Goal: Task Accomplishment & Management: Complete application form

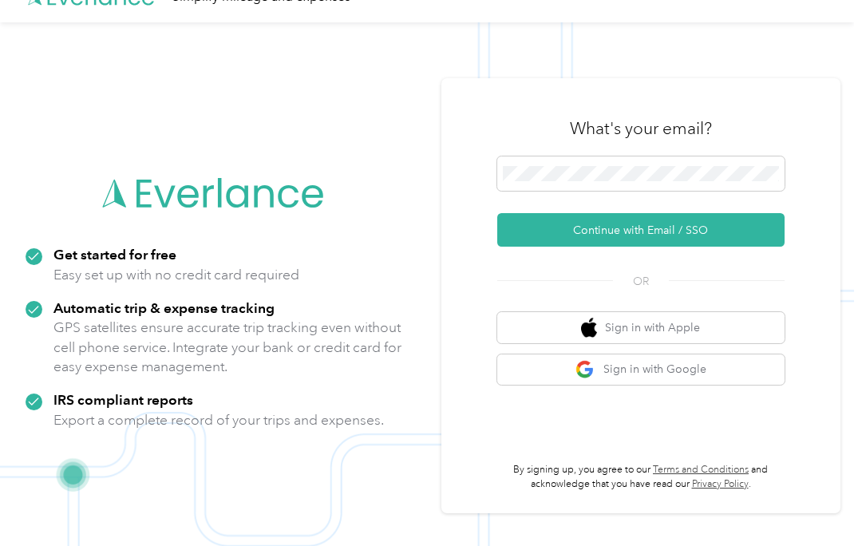
scroll to position [51, 0]
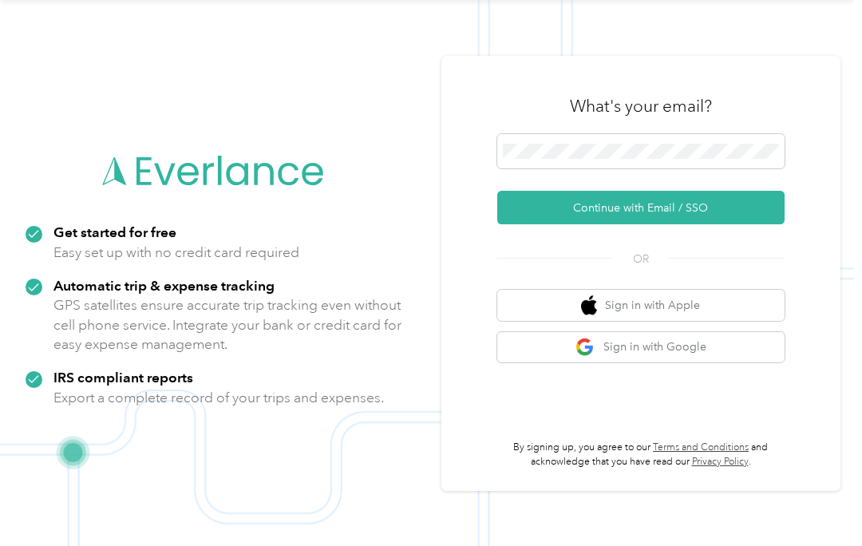
click at [746, 212] on button "Continue with Email / SSO" at bounding box center [640, 208] width 287 height 34
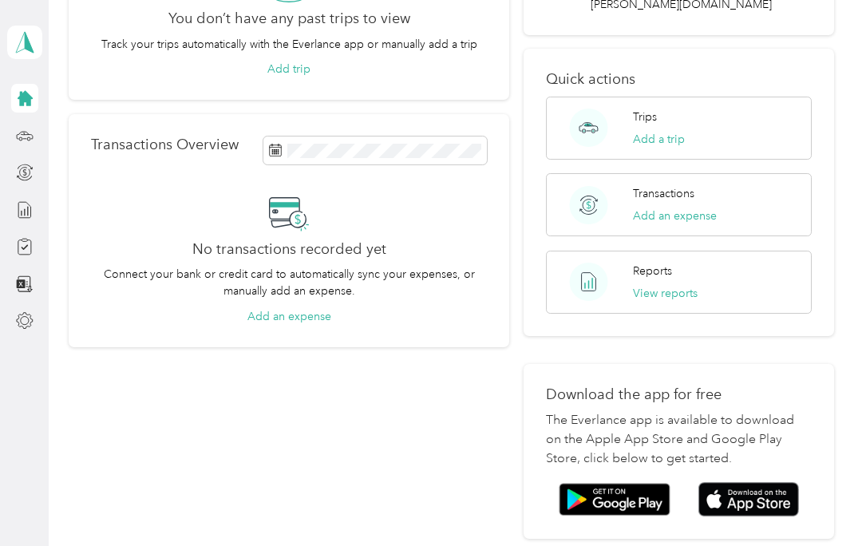
scroll to position [187, 0]
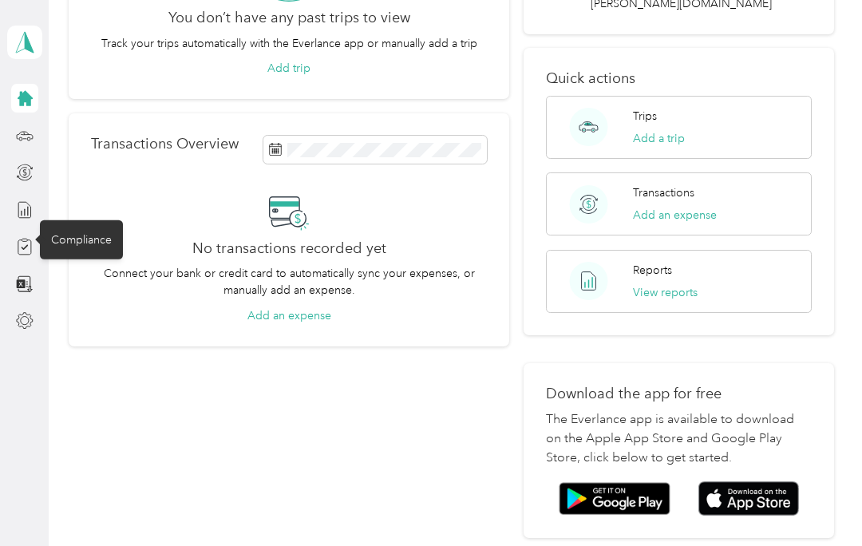
click at [24, 255] on icon at bounding box center [24, 247] width 13 height 14
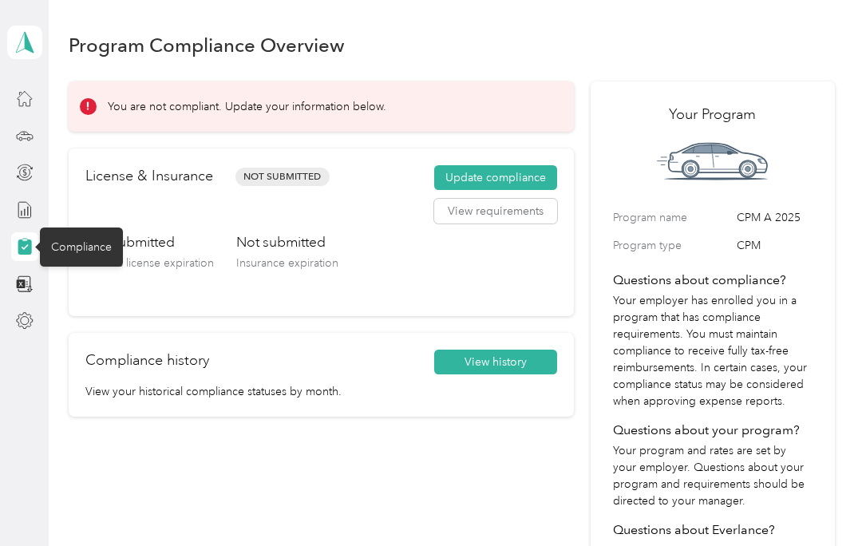
click at [355, 261] on div "Not submitted Driver’s license expiration Not submitted Insurance expiration" at bounding box center [321, 265] width 472 height 67
click at [517, 189] on button "Update compliance" at bounding box center [495, 178] width 123 height 26
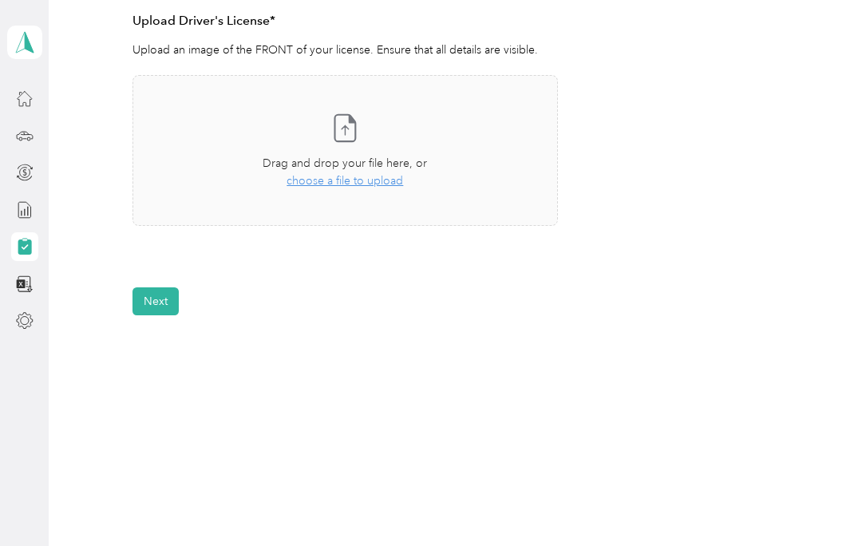
scroll to position [451, 0]
click at [369, 125] on div "Take a photo or choose a photo from your library Drag and drop your file here, …" at bounding box center [345, 151] width 398 height 124
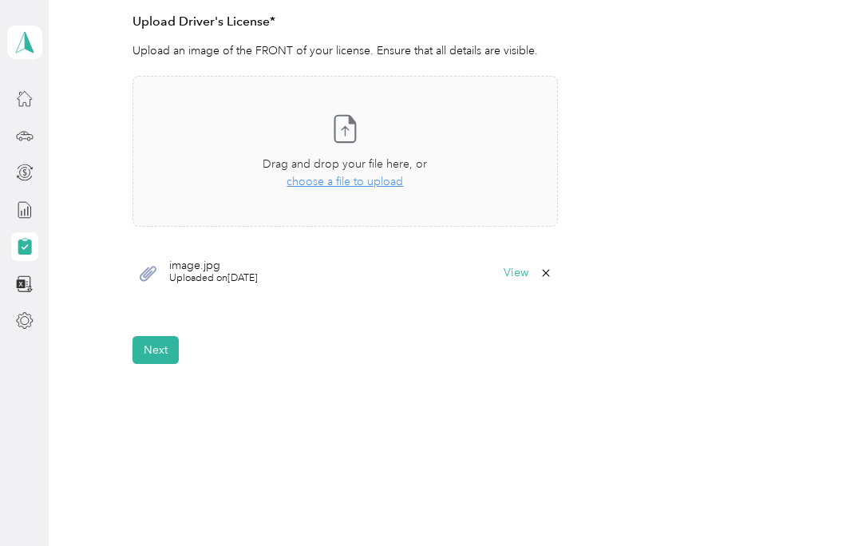
click at [249, 271] on span "Uploaded on [DATE]" at bounding box center [213, 278] width 89 height 14
click at [227, 271] on span "Uploaded on [DATE]" at bounding box center [213, 278] width 89 height 14
click at [172, 346] on button "Next" at bounding box center [155, 350] width 46 height 28
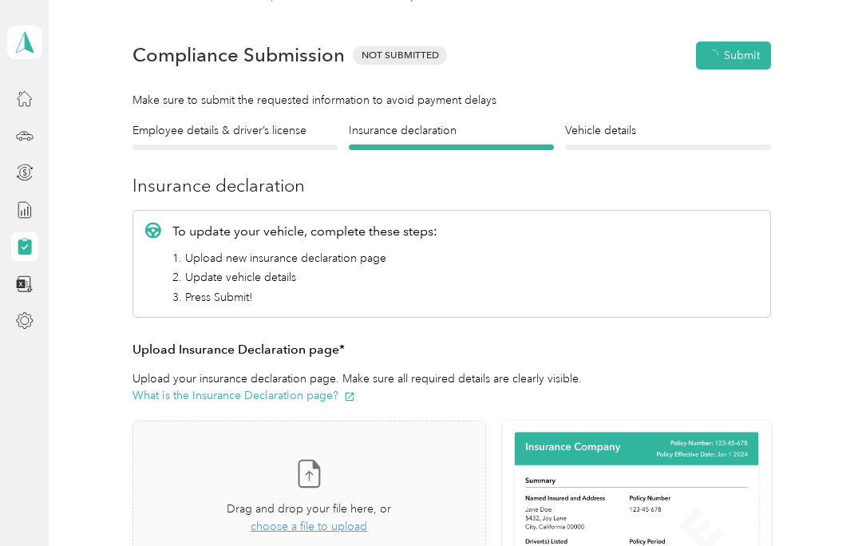
scroll to position [19, 0]
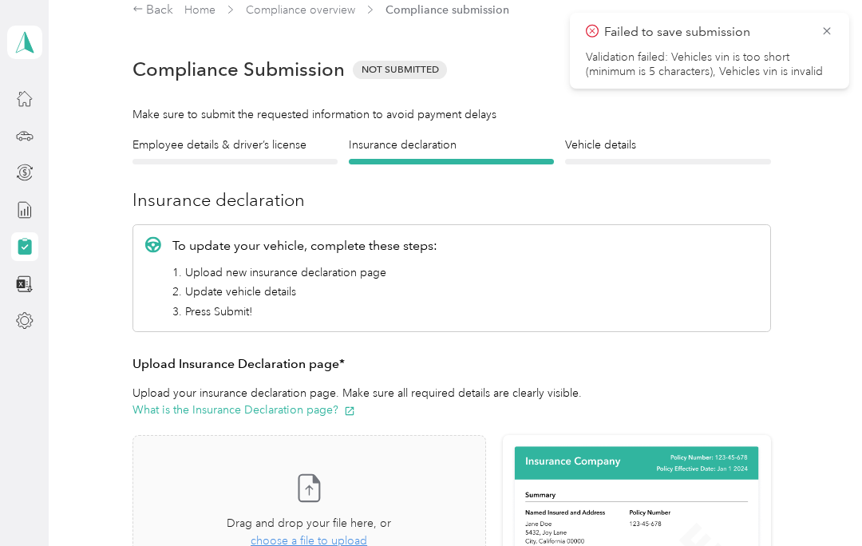
click at [841, 36] on div "Failed to save submission Validation failed: Vehicles vin is too short (minimum…" at bounding box center [709, 51] width 279 height 76
click at [825, 36] on icon at bounding box center [827, 31] width 13 height 14
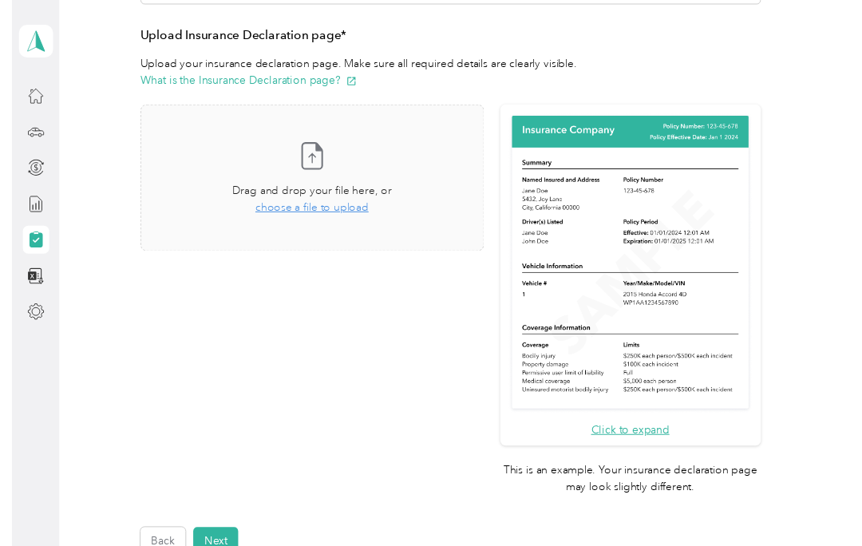
scroll to position [346, 0]
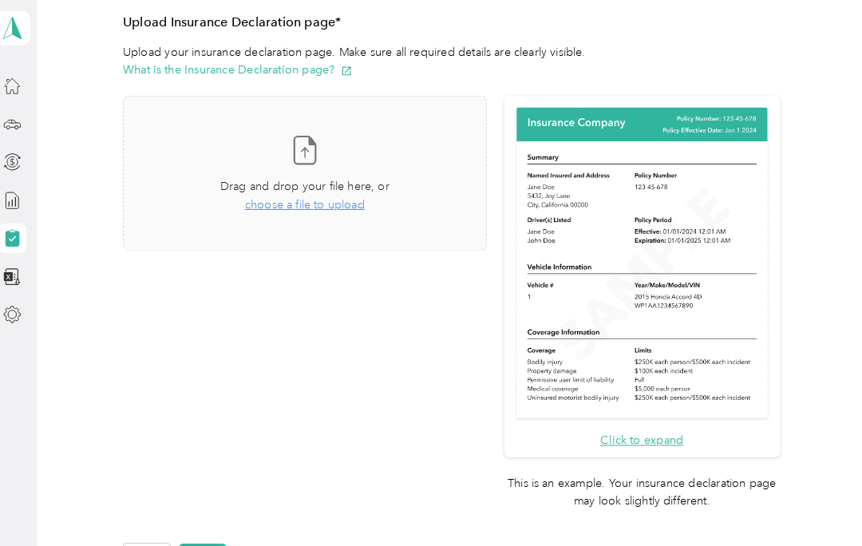
click at [320, 148] on icon at bounding box center [309, 160] width 32 height 32
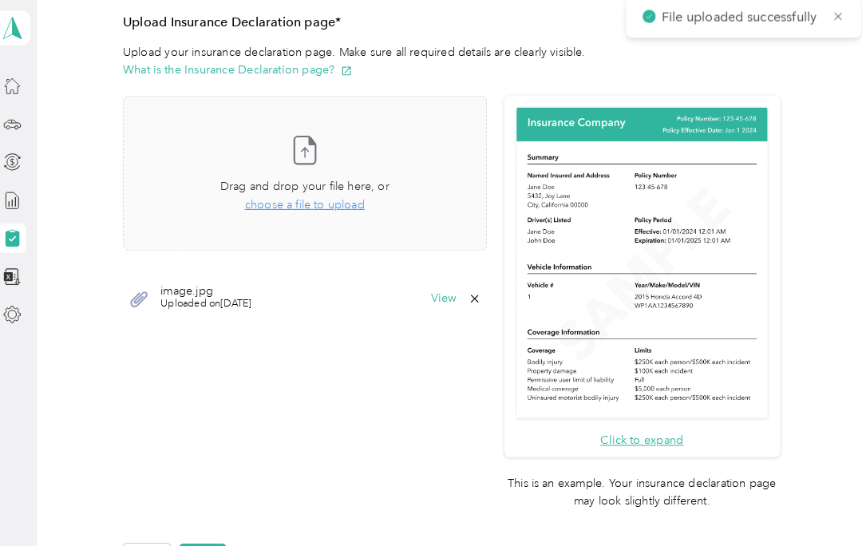
click at [457, 299] on button "View" at bounding box center [444, 304] width 25 height 11
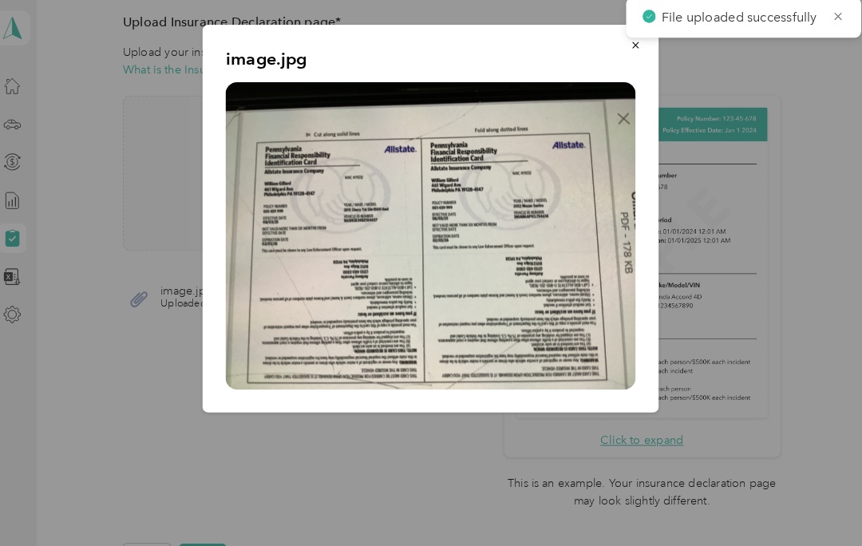
click at [629, 53] on button "button" at bounding box center [631, 59] width 34 height 28
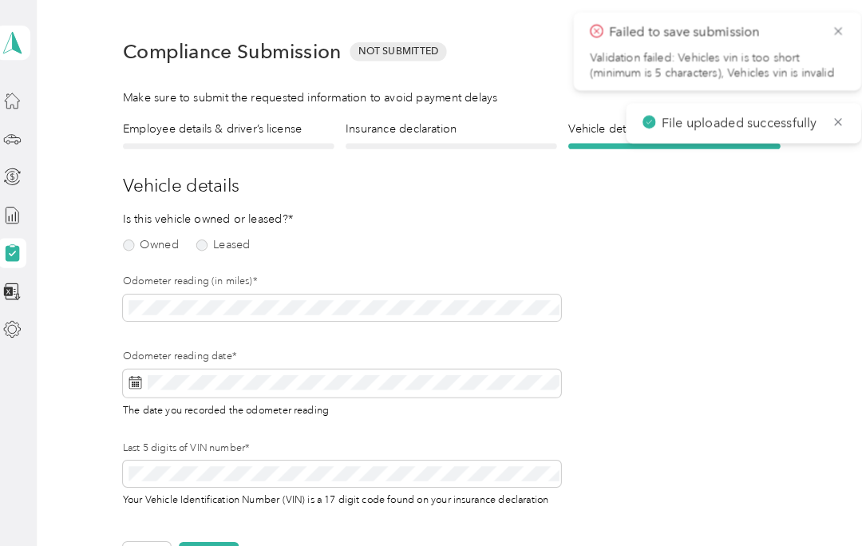
scroll to position [42, 0]
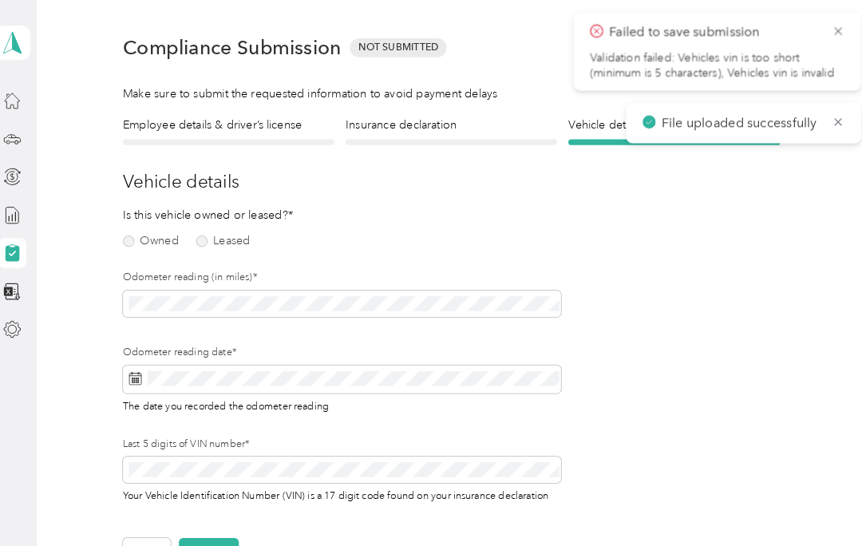
click at [153, 233] on label "Owned" at bounding box center [159, 235] width 54 height 11
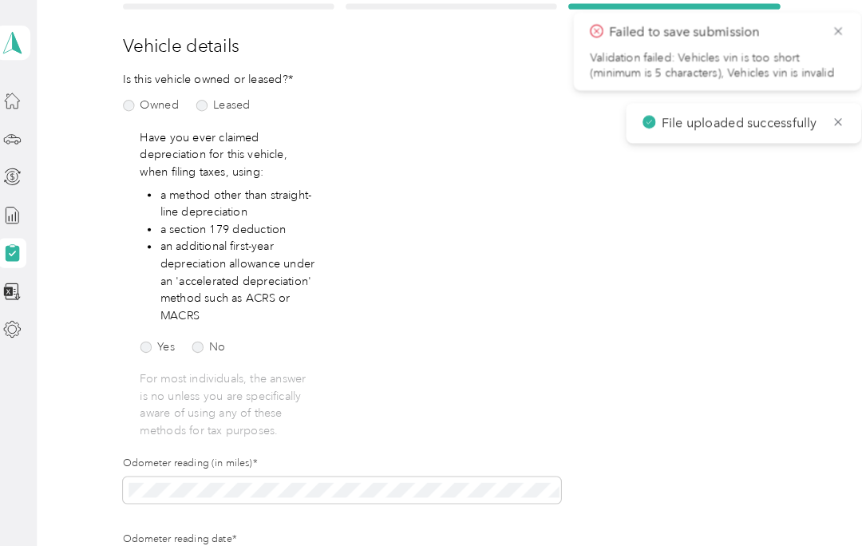
scroll to position [177, 0]
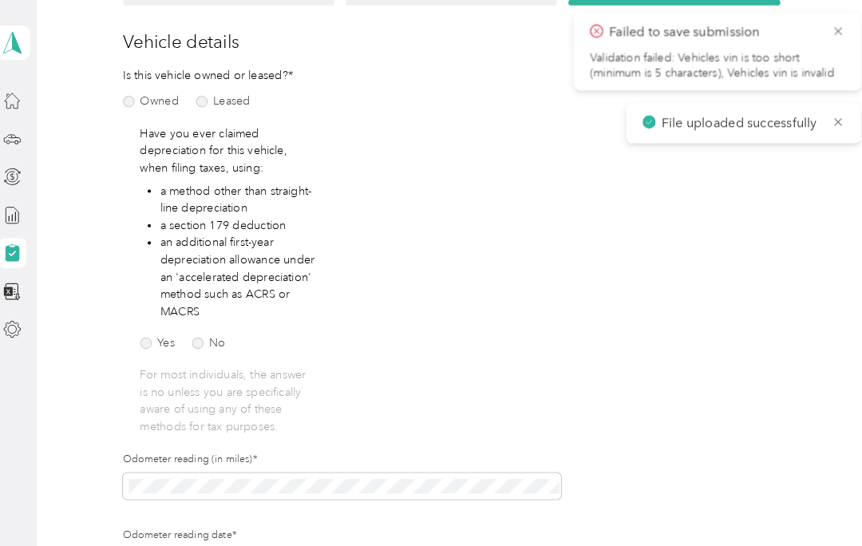
click at [205, 331] on label "No" at bounding box center [216, 334] width 33 height 11
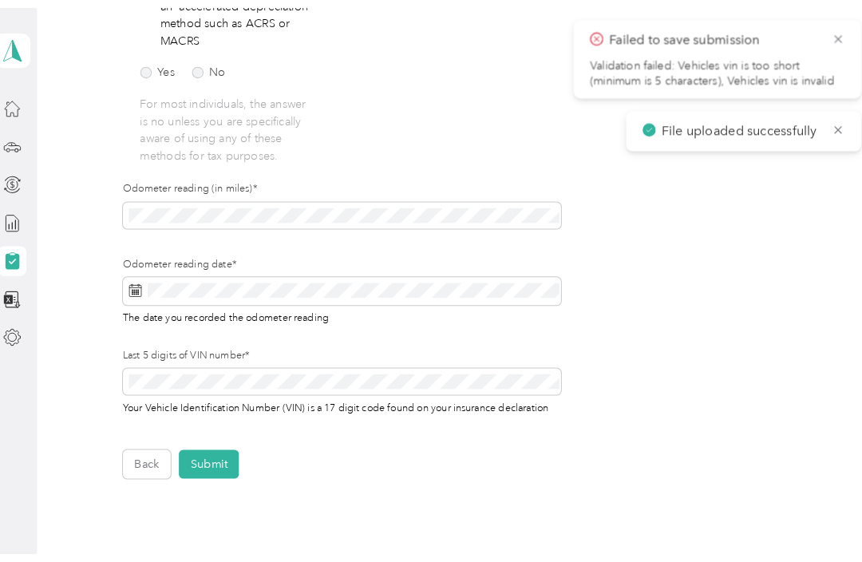
scroll to position [449, 0]
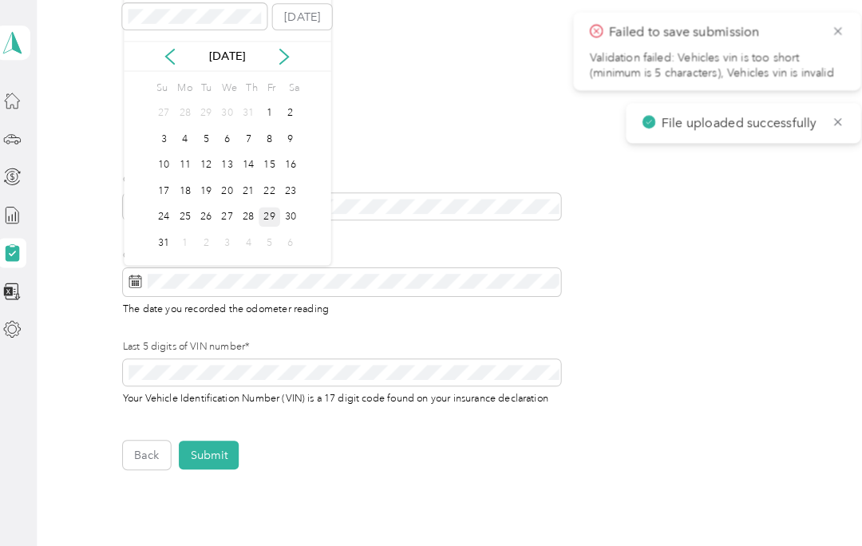
click at [264, 213] on div "29" at bounding box center [274, 212] width 21 height 20
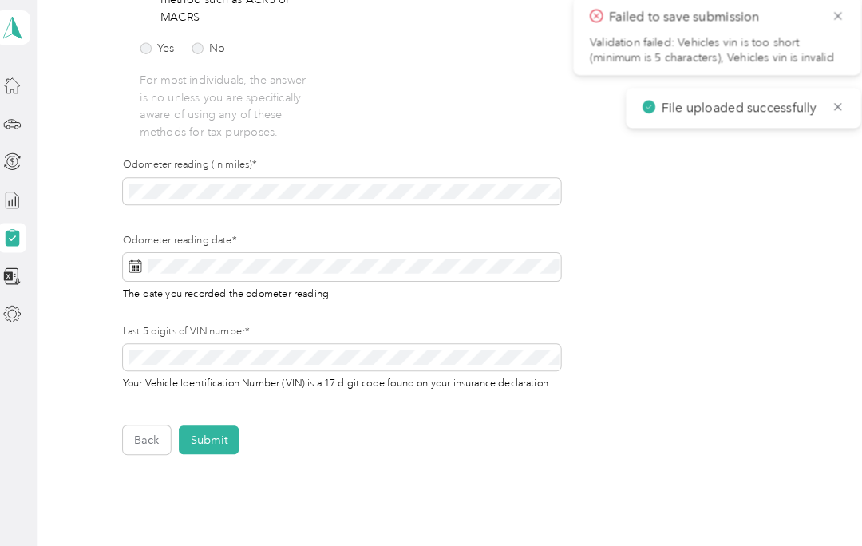
click at [224, 429] on button "Submit" at bounding box center [216, 443] width 58 height 28
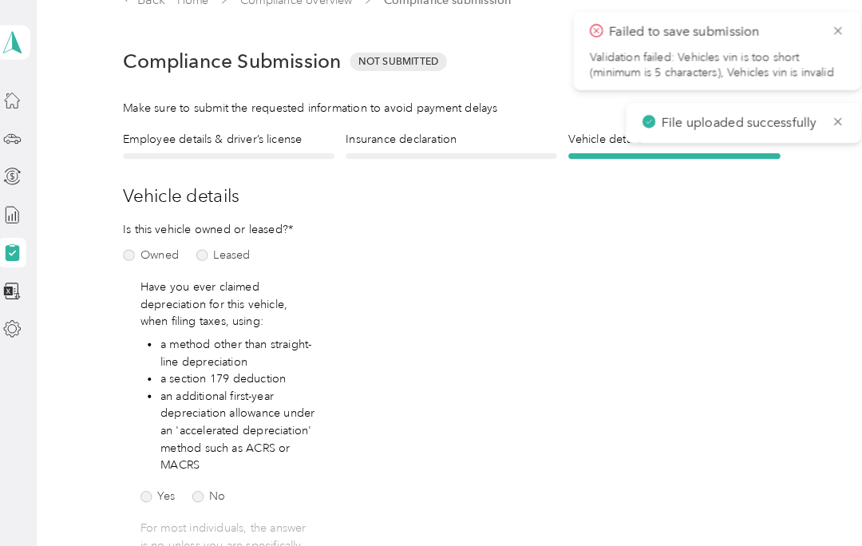
scroll to position [19, 0]
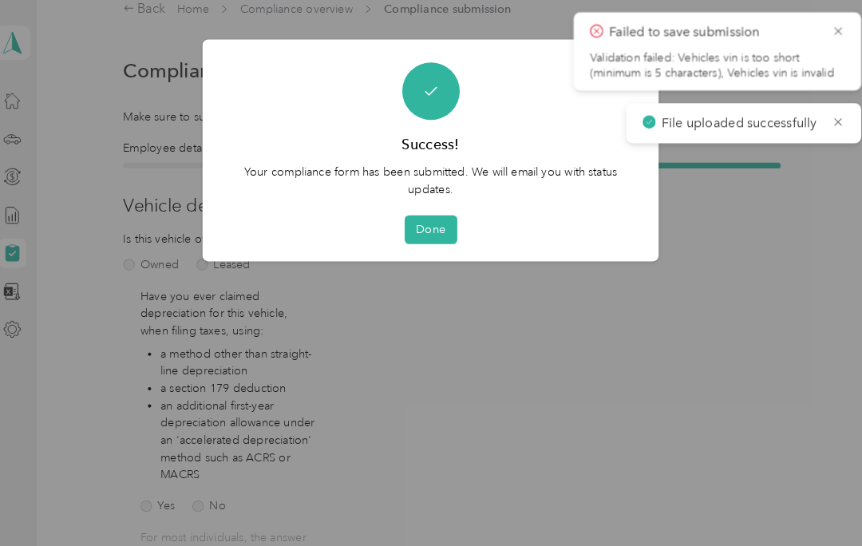
click at [434, 212] on button "Done" at bounding box center [430, 224] width 51 height 28
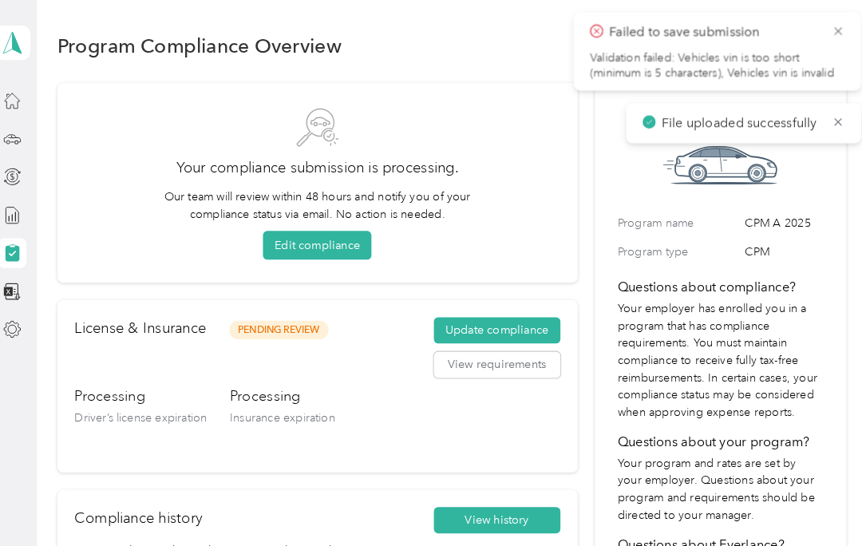
click at [821, 26] on icon at bounding box center [827, 31] width 13 height 14
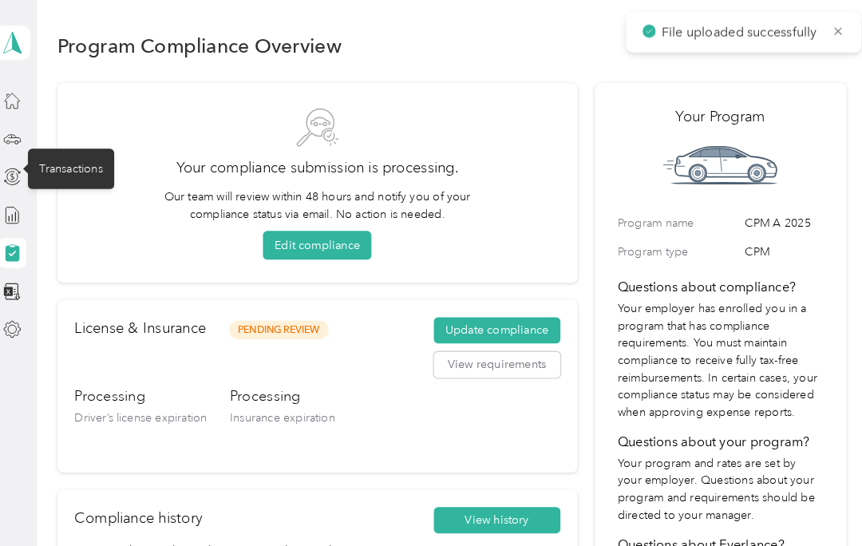
click at [19, 179] on icon at bounding box center [25, 173] width 18 height 18
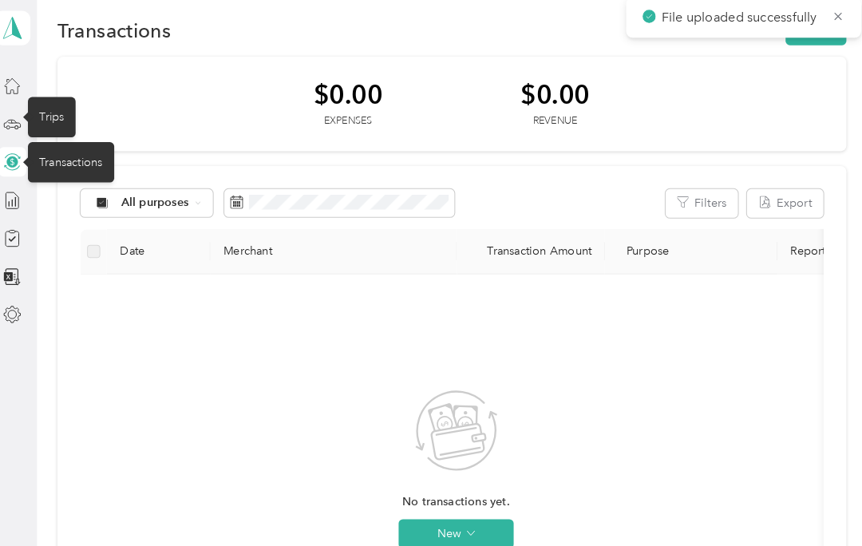
click at [16, 127] on icon at bounding box center [25, 136] width 18 height 18
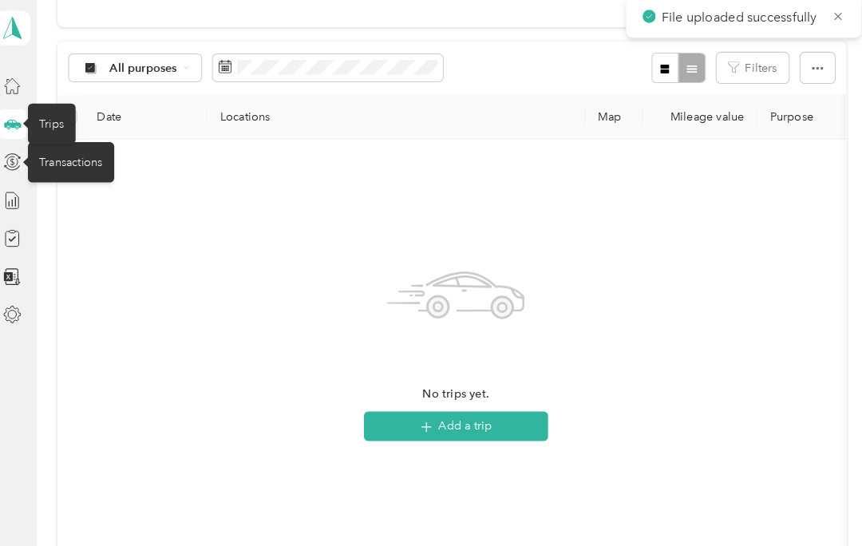
scroll to position [119, 0]
click at [66, 79] on div "Home" at bounding box center [66, 98] width 53 height 39
click at [40, 95] on div "Home" at bounding box center [66, 98] width 53 height 39
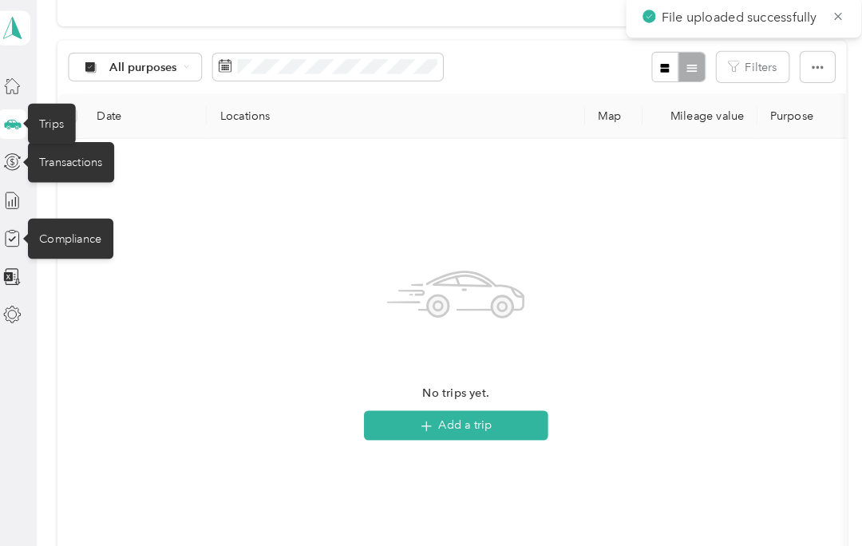
click at [84, 234] on div "Compliance" at bounding box center [81, 246] width 83 height 39
click at [97, 227] on div "Compliance" at bounding box center [81, 246] width 83 height 39
click at [40, 236] on div "Compliance" at bounding box center [81, 246] width 83 height 39
